Goal: Check status: Check status

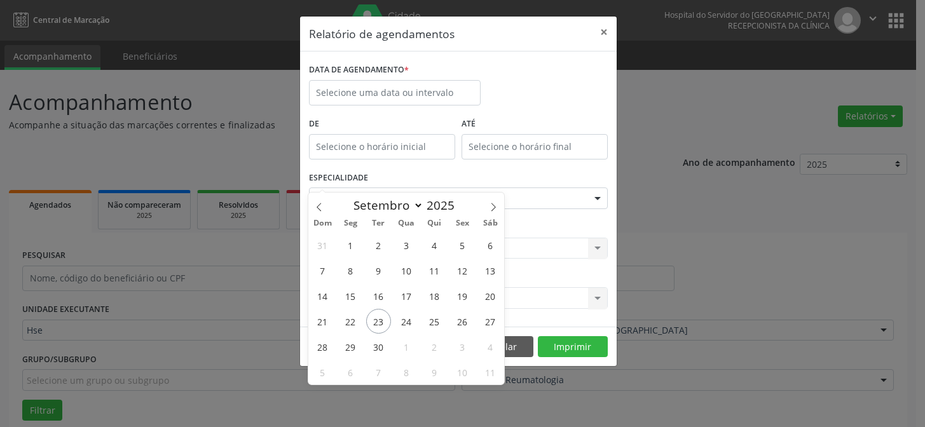
click at [402, 309] on span "24" at bounding box center [406, 321] width 25 height 25
click at [402, 232] on div "CLÍNICA * Selecione uma clínica Hse Nenhum resultado encontrado para: " " Não h…" at bounding box center [458, 243] width 305 height 50
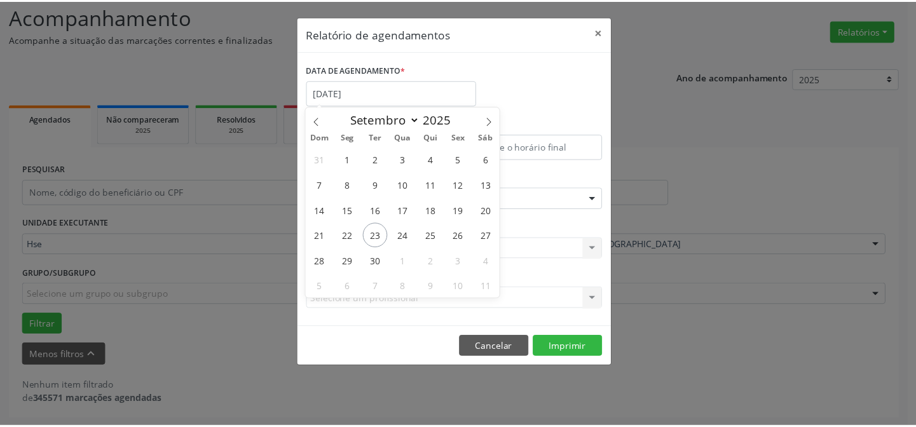
scroll to position [86, 0]
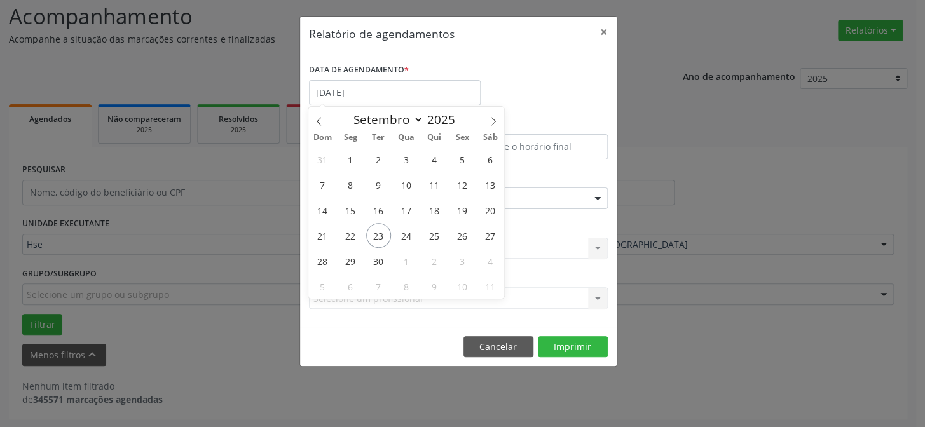
click at [405, 232] on div "CLÍNICA * Selecione uma clínica Hse Nenhum resultado encontrado para: " " Não h…" at bounding box center [458, 243] width 305 height 50
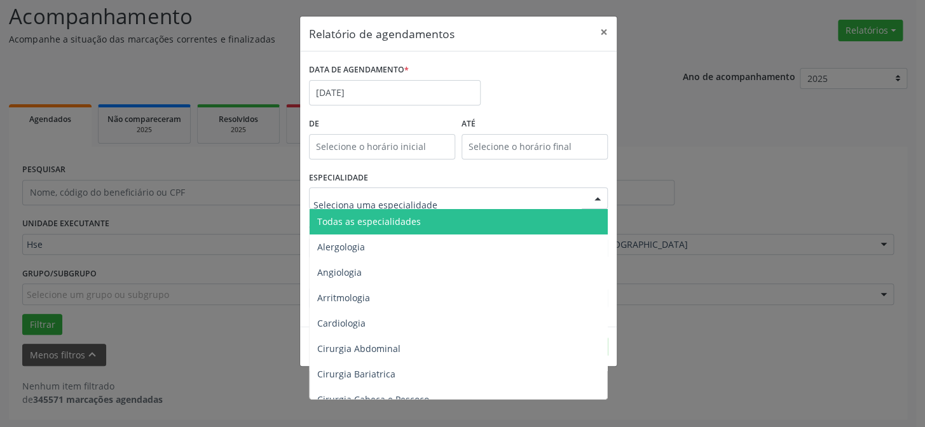
click at [410, 219] on span "Todas as especialidades" at bounding box center [369, 222] width 104 height 12
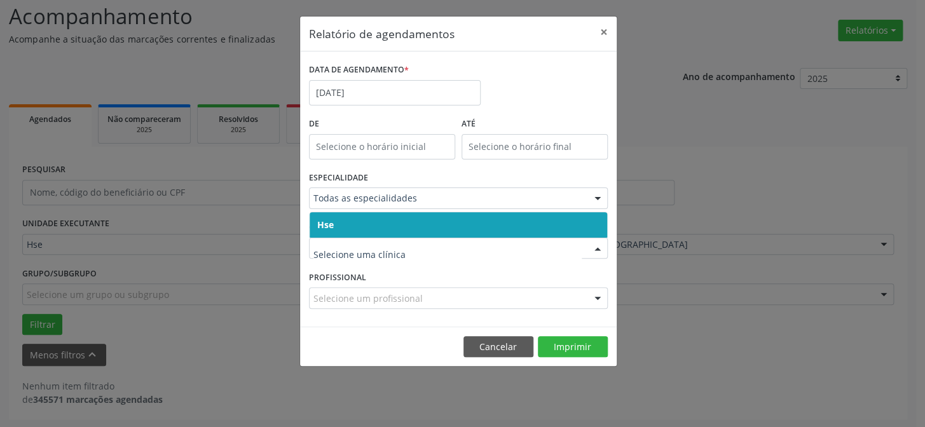
drag, startPoint x: 427, startPoint y: 224, endPoint x: 423, endPoint y: 247, distance: 23.8
click at [426, 227] on span "Hse" at bounding box center [459, 224] width 298 height 25
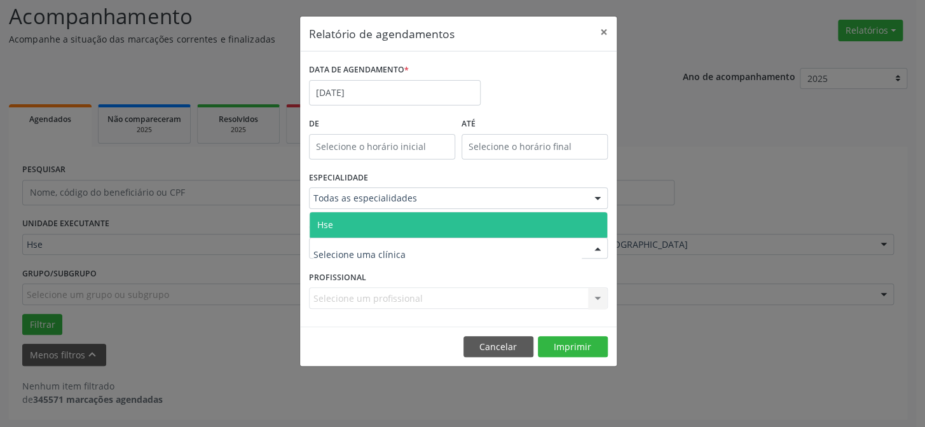
click at [394, 235] on span "Hse" at bounding box center [459, 224] width 298 height 25
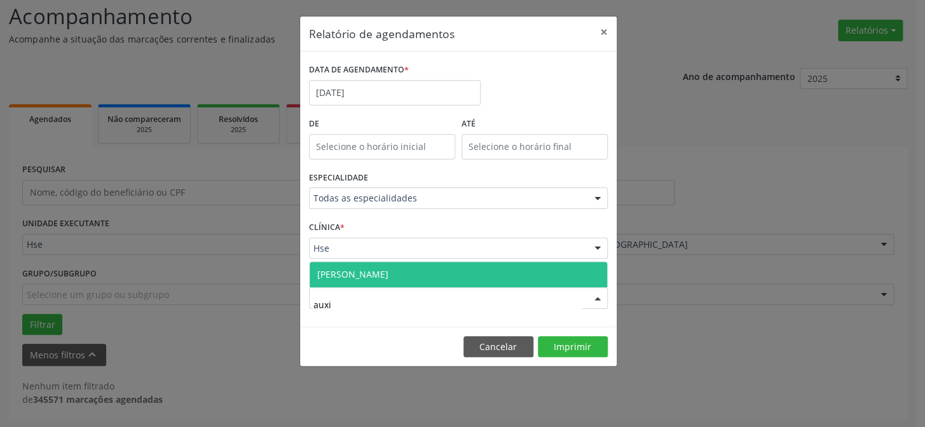
type input "auxil"
drag, startPoint x: 413, startPoint y: 275, endPoint x: 462, endPoint y: 286, distance: 50.8
click at [412, 275] on span "[PERSON_NAME]" at bounding box center [459, 274] width 298 height 25
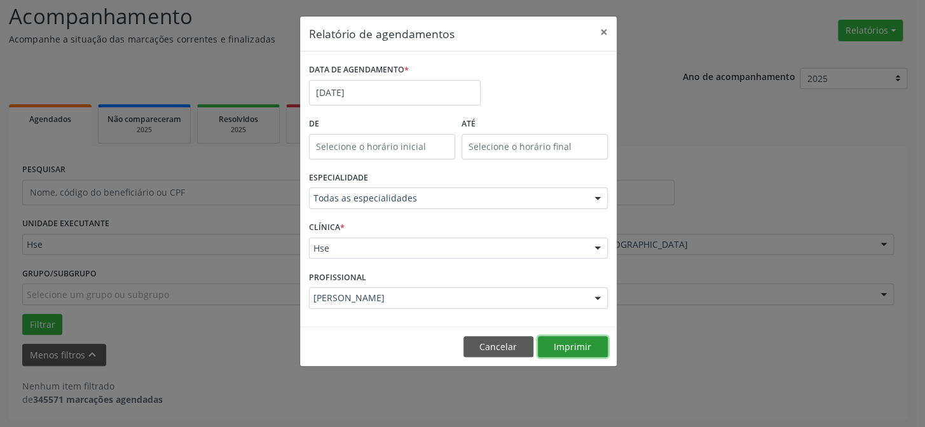
click at [549, 339] on button "Imprimir" at bounding box center [573, 347] width 70 height 22
click at [502, 341] on button "Cancelar" at bounding box center [498, 347] width 70 height 22
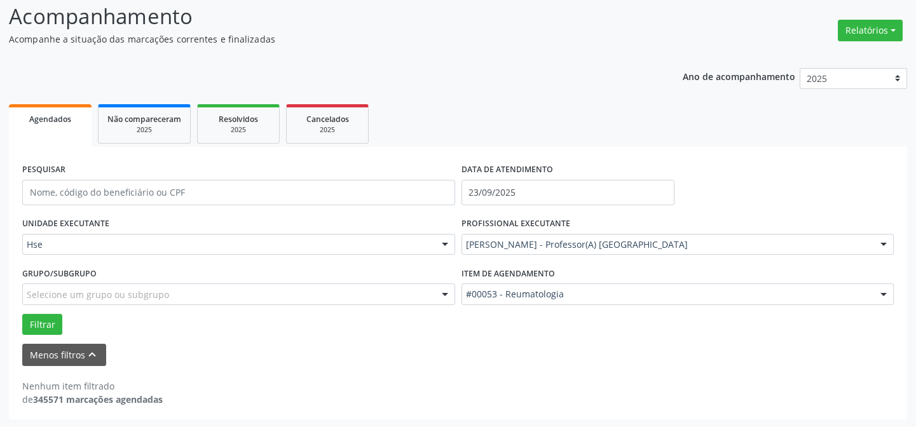
click at [59, 114] on span "Agendados" at bounding box center [50, 119] width 42 height 11
click at [52, 352] on button "Menos filtros keyboard_arrow_up" at bounding box center [64, 355] width 84 height 22
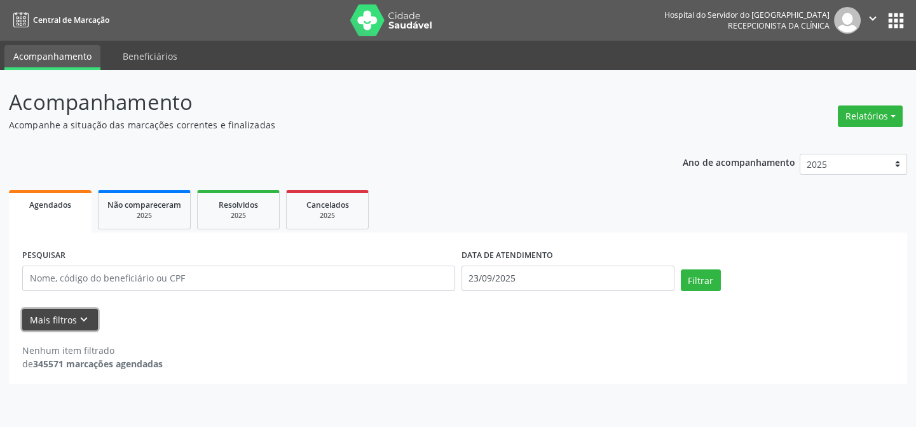
scroll to position [0, 0]
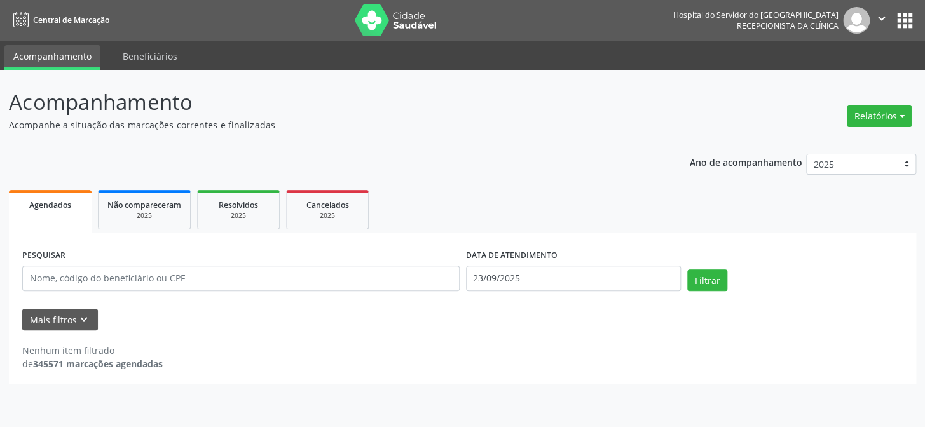
click at [64, 203] on span "Agendados" at bounding box center [50, 205] width 42 height 11
click at [65, 202] on span "Agendados" at bounding box center [50, 205] width 42 height 11
click at [57, 318] on button "Mais filtros keyboard_arrow_down" at bounding box center [60, 320] width 76 height 22
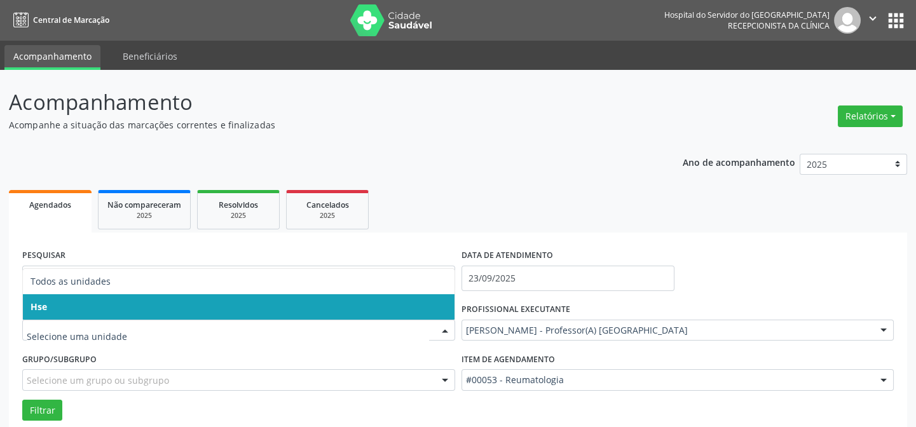
click at [132, 312] on span "Hse" at bounding box center [239, 306] width 432 height 25
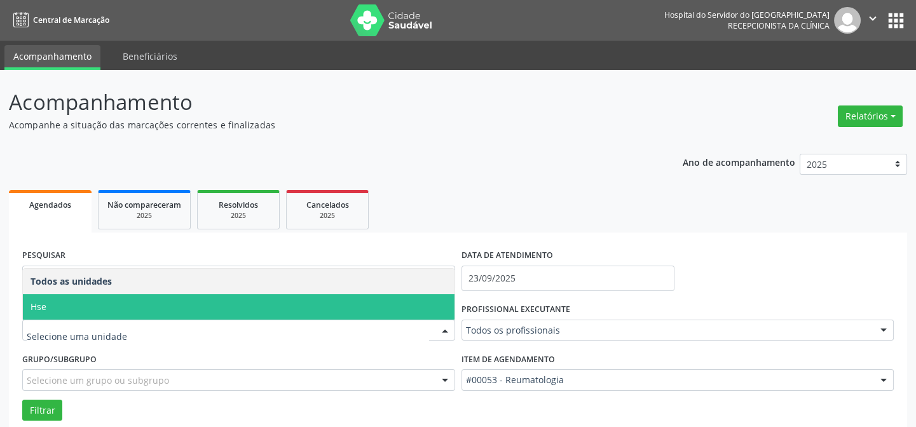
click at [125, 305] on span "Hse" at bounding box center [239, 306] width 432 height 25
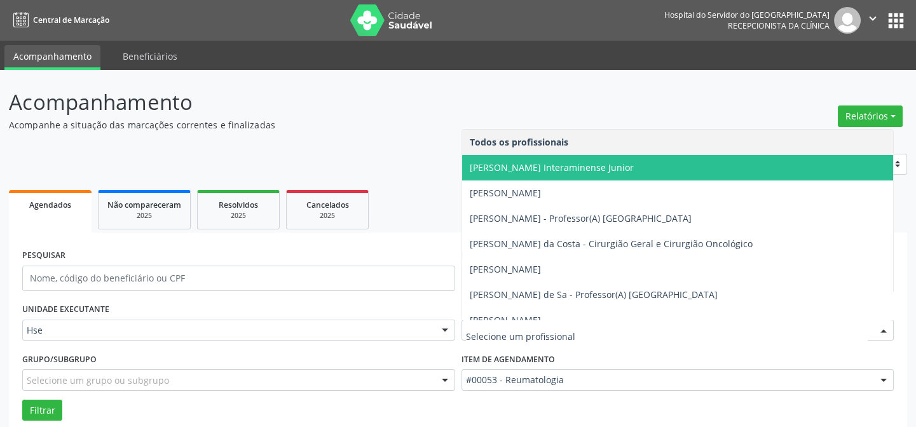
type input "a"
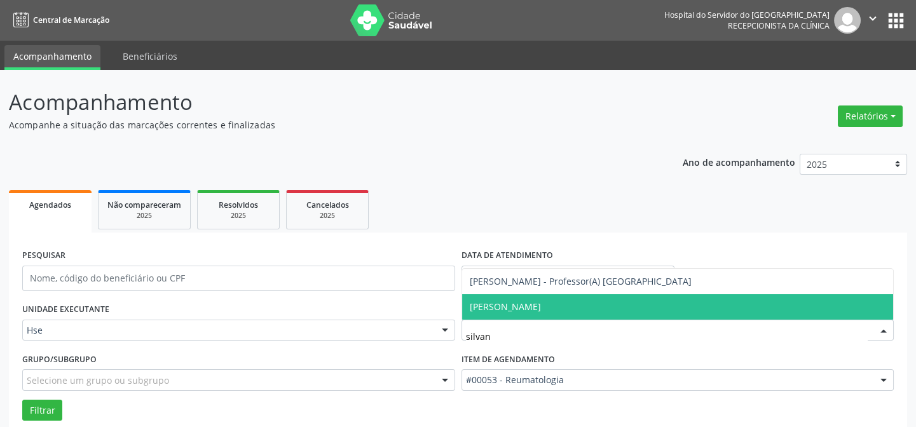
type input "silvana"
click at [598, 299] on span "[PERSON_NAME]" at bounding box center [678, 306] width 432 height 25
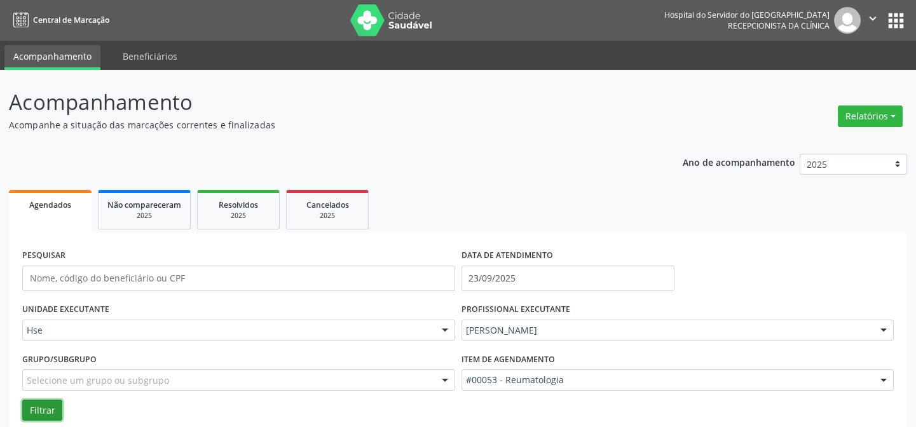
click at [45, 411] on button "Filtrar" at bounding box center [42, 411] width 40 height 22
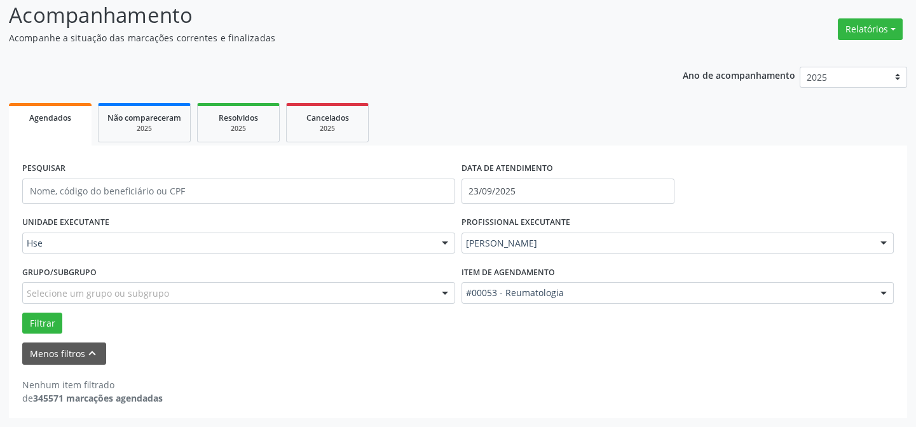
scroll to position [86, 0]
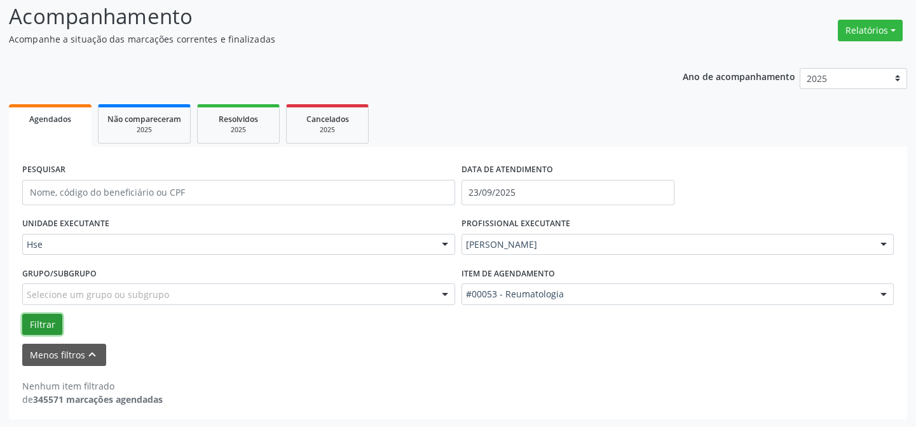
click at [45, 319] on button "Filtrar" at bounding box center [42, 325] width 40 height 22
click at [39, 319] on button "Filtrar" at bounding box center [42, 325] width 40 height 22
